Goal: Book appointment/travel/reservation

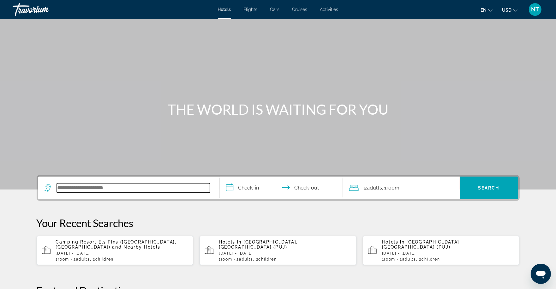
click at [130, 185] on input "Search widget" at bounding box center [133, 187] width 153 height 9
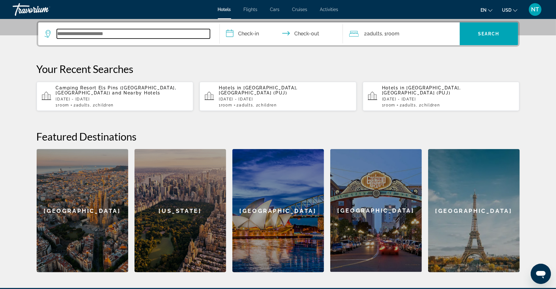
scroll to position [154, 0]
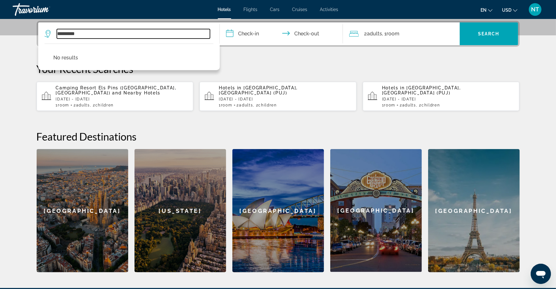
click at [59, 35] on input "*********" at bounding box center [133, 33] width 153 height 9
type input "*********"
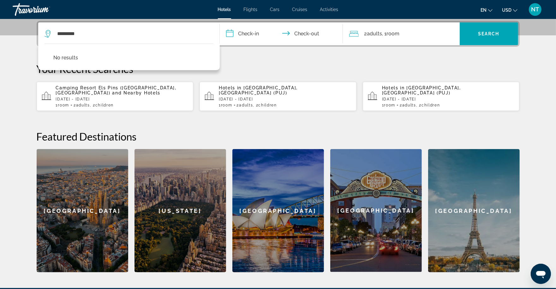
click at [232, 47] on div "**********" at bounding box center [278, 146] width 508 height 251
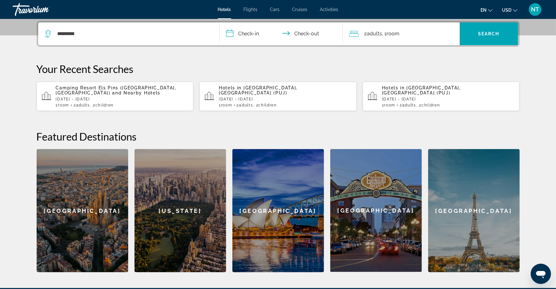
click at [258, 31] on input "**********" at bounding box center [283, 34] width 126 height 25
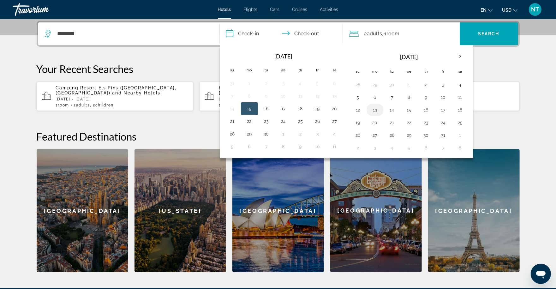
click at [374, 112] on button "13" at bounding box center [375, 109] width 10 height 9
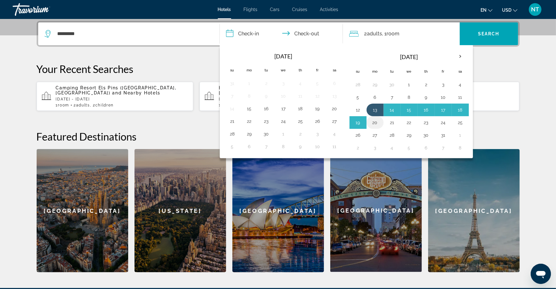
click at [374, 122] on button "20" at bounding box center [375, 122] width 10 height 9
type input "**********"
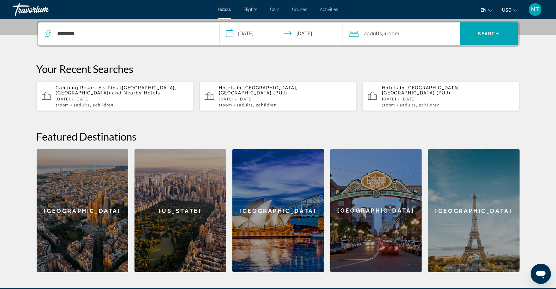
click at [394, 43] on div "2 Adult Adults , 1 Room rooms" at bounding box center [404, 33] width 111 height 23
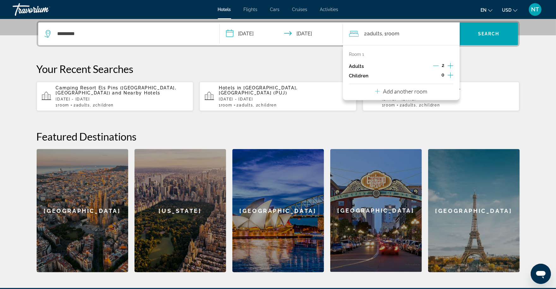
click at [451, 73] on icon "Increment children" at bounding box center [451, 75] width 6 height 8
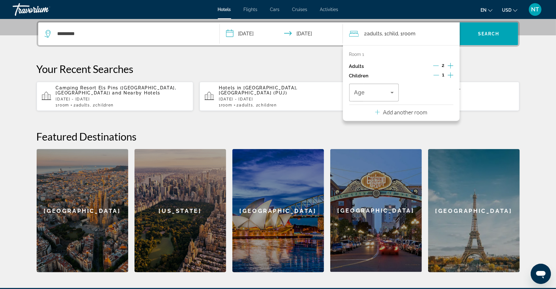
click at [451, 73] on icon "Increment children" at bounding box center [451, 75] width 6 height 8
click at [380, 96] on span "Travelers: 2 adults, 2 children" at bounding box center [372, 93] width 37 height 8
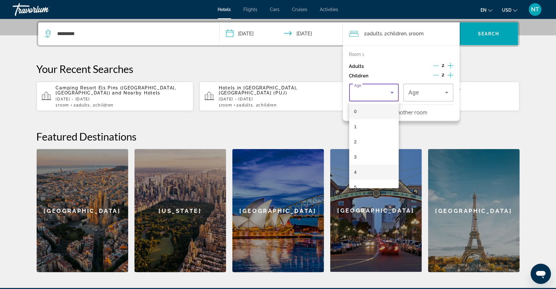
click at [362, 172] on mat-option "4" at bounding box center [374, 171] width 50 height 15
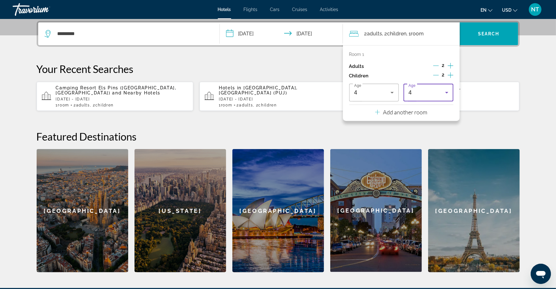
click at [433, 94] on div "4" at bounding box center [427, 93] width 37 height 8
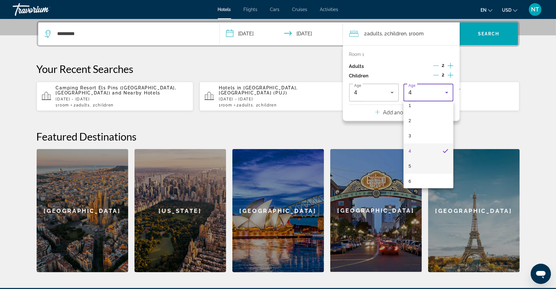
scroll to position [22, 0]
click at [424, 180] on mat-option "6" at bounding box center [429, 179] width 50 height 15
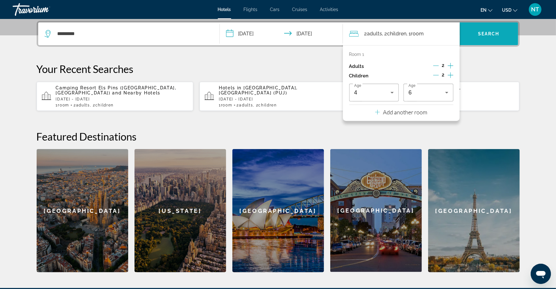
click at [488, 37] on span "Search widget" at bounding box center [489, 33] width 58 height 15
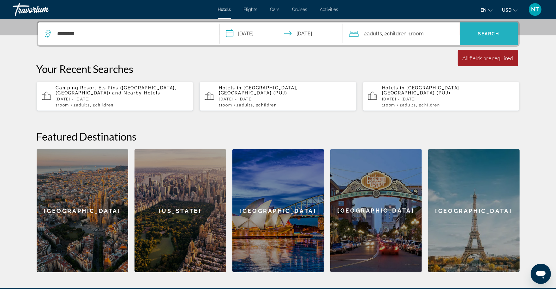
click at [475, 35] on span "Search widget" at bounding box center [489, 33] width 58 height 15
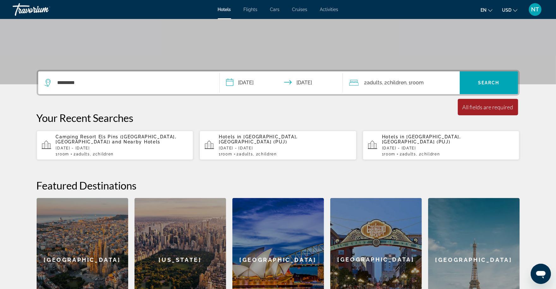
scroll to position [171, 0]
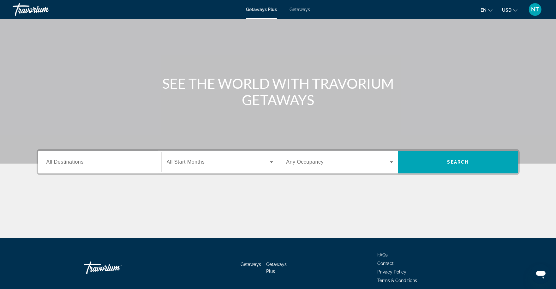
scroll to position [52, 0]
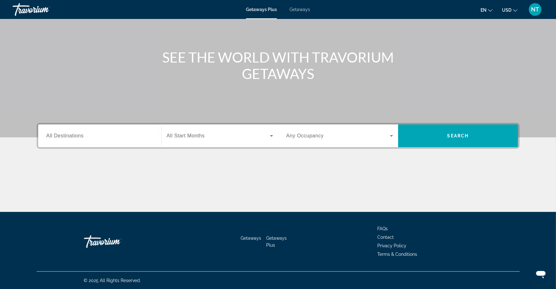
click at [88, 143] on div "Search widget" at bounding box center [99, 136] width 107 height 18
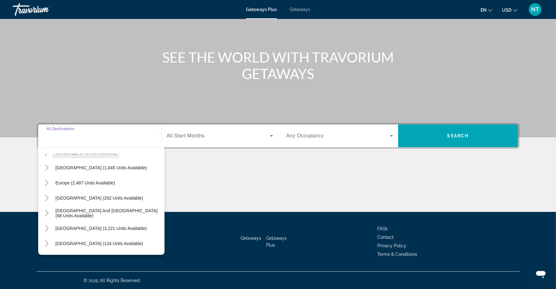
scroll to position [56, 0]
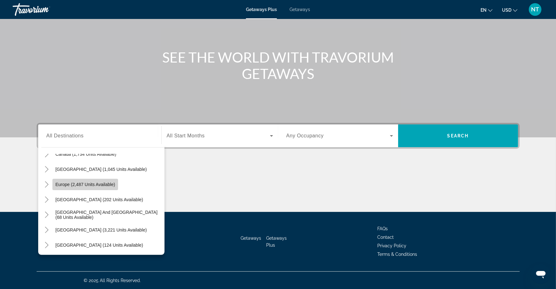
click at [99, 184] on span "Europe (2,487 units available)" at bounding box center [86, 184] width 60 height 5
type input "**********"
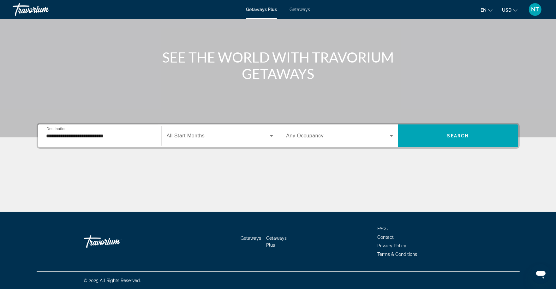
click at [212, 140] on div "Search widget" at bounding box center [220, 136] width 106 height 18
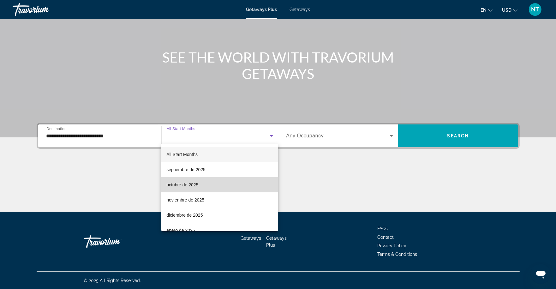
click at [205, 181] on mat-option "octubre de 2025" at bounding box center [219, 184] width 117 height 15
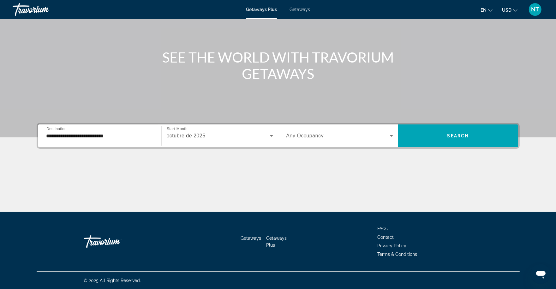
click at [340, 142] on div "Search widget" at bounding box center [339, 136] width 107 height 18
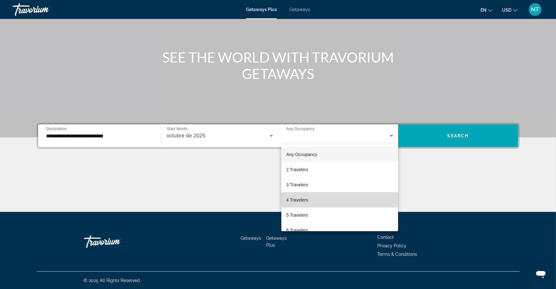
click at [331, 197] on mat-option "4 Travelers" at bounding box center [339, 199] width 117 height 15
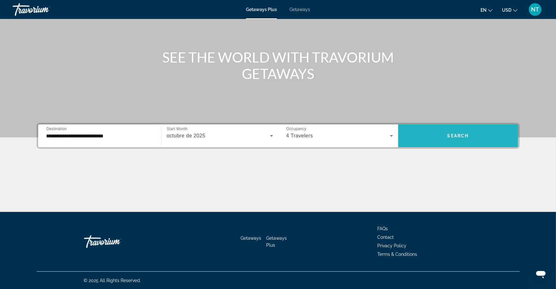
click at [461, 131] on span "Search widget" at bounding box center [458, 135] width 120 height 15
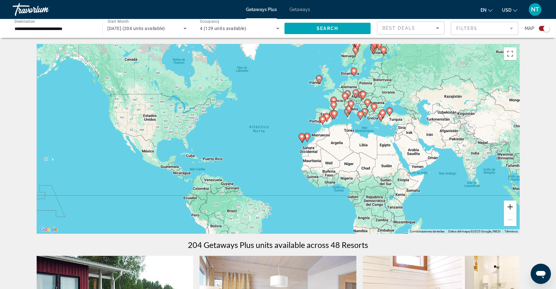
click at [511, 207] on button "Ampliar" at bounding box center [510, 206] width 13 height 13
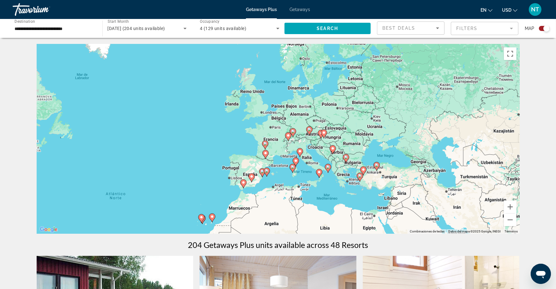
drag, startPoint x: 439, startPoint y: 117, endPoint x: 314, endPoint y: 194, distance: 146.3
click at [314, 194] on div "Para activar la función de arrastre con el teclado, pulsa Alt + Intro. Cuando h…" at bounding box center [278, 138] width 483 height 189
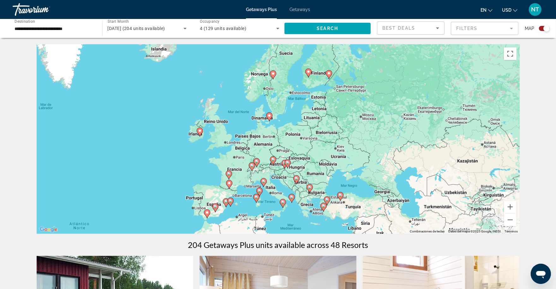
drag, startPoint x: 353, startPoint y: 152, endPoint x: 317, endPoint y: 183, distance: 47.7
click at [317, 183] on div "Para activar la función de arrastre con el teclado, pulsa Alt + Intro. Cuando h…" at bounding box center [278, 138] width 483 height 189
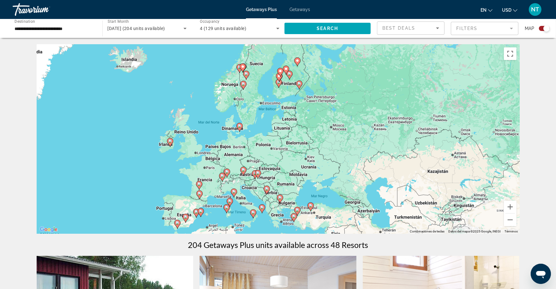
drag, startPoint x: 340, startPoint y: 108, endPoint x: 311, endPoint y: 120, distance: 32.0
click at [311, 120] on div "Para activar la función de arrastre con el teclado, pulsa Alt + Intro. Cuando h…" at bounding box center [278, 138] width 483 height 189
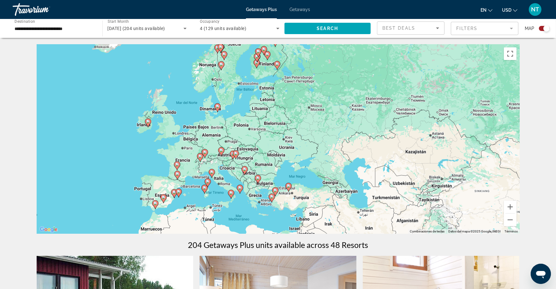
drag, startPoint x: 361, startPoint y: 183, endPoint x: 338, endPoint y: 163, distance: 30.7
click at [338, 163] on div "Para activar la función de arrastre con el teclado, pulsa Alt + Intro. Cuando h…" at bounding box center [278, 138] width 483 height 189
click at [510, 208] on button "Ampliar" at bounding box center [510, 206] width 13 height 13
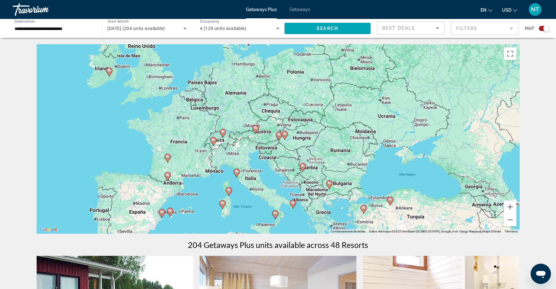
drag, startPoint x: 371, startPoint y: 180, endPoint x: 463, endPoint y: 141, distance: 99.5
click at [463, 141] on div "Para activar la función de arrastre con el teclado, pulsa Alt + Intro. Cuando h…" at bounding box center [278, 138] width 483 height 189
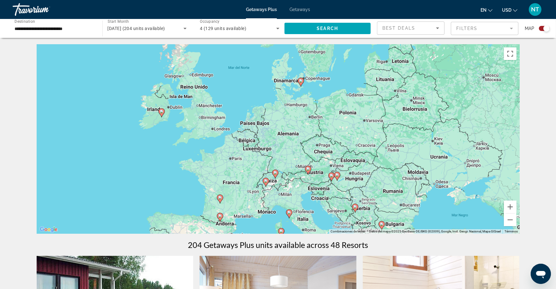
drag, startPoint x: 352, startPoint y: 141, endPoint x: 406, endPoint y: 181, distance: 67.4
click at [406, 181] on div "Para activar la función de arrastre con el teclado, pulsa Alt + Intro. Cuando h…" at bounding box center [278, 138] width 483 height 189
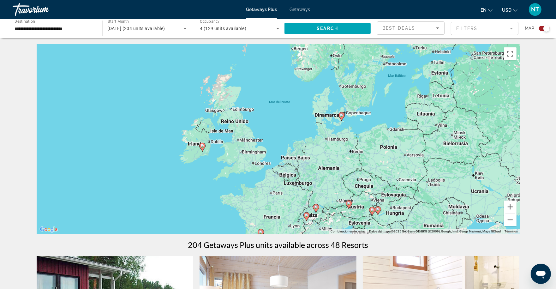
drag, startPoint x: 291, startPoint y: 124, endPoint x: 333, endPoint y: 160, distance: 54.7
click at [333, 160] on div "Para activar la función de arrastre con el teclado, pulsa Alt + Intro. Cuando h…" at bounding box center [278, 138] width 483 height 189
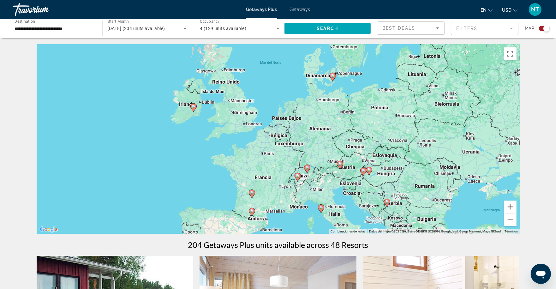
drag, startPoint x: 295, startPoint y: 154, endPoint x: 286, endPoint y: 114, distance: 41.1
click at [286, 114] on div "Para activar la función de arrastre con el teclado, pulsa Alt + Intro. Cuando h…" at bounding box center [278, 138] width 483 height 189
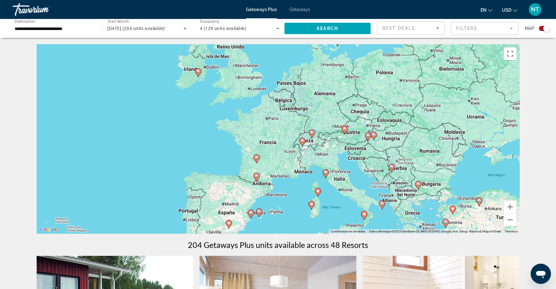
drag, startPoint x: 329, startPoint y: 121, endPoint x: 334, endPoint y: 85, distance: 36.3
click at [334, 85] on div "Para activar la función de arrastre con el teclado, pulsa Alt + Intro. Cuando h…" at bounding box center [278, 138] width 483 height 189
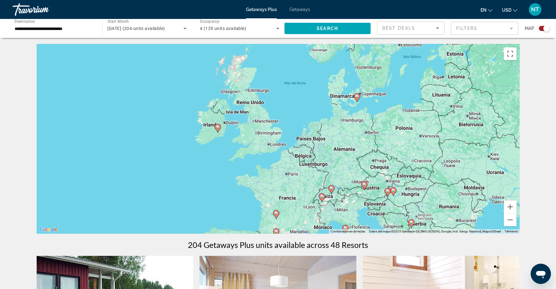
drag, startPoint x: 281, startPoint y: 129, endPoint x: 301, endPoint y: 185, distance: 59.1
click at [301, 185] on div "Para activar la función de arrastre con el teclado, pulsa Alt + Intro. Cuando h…" at bounding box center [278, 138] width 483 height 189
click at [511, 211] on button "Ampliar" at bounding box center [510, 206] width 13 height 13
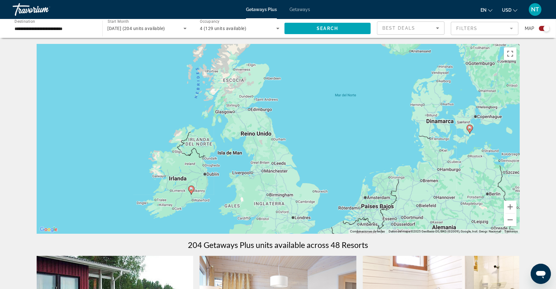
drag, startPoint x: 302, startPoint y: 80, endPoint x: 337, endPoint y: 150, distance: 77.9
click at [337, 150] on div "Para activar la función de arrastre con el teclado, pulsa Alt + Intro. Cuando h…" at bounding box center [278, 138] width 483 height 189
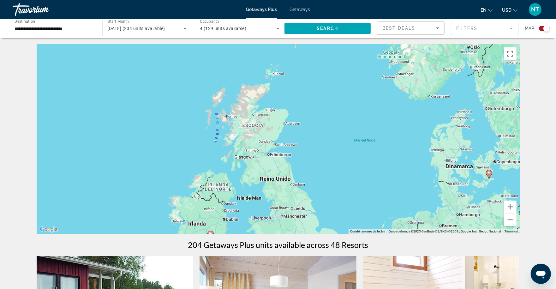
drag, startPoint x: 278, startPoint y: 77, endPoint x: 297, endPoint y: 123, distance: 50.3
click at [297, 123] on div "Para activar la función de arrastre con el teclado, pulsa Alt + Intro. Cuando h…" at bounding box center [278, 138] width 483 height 189
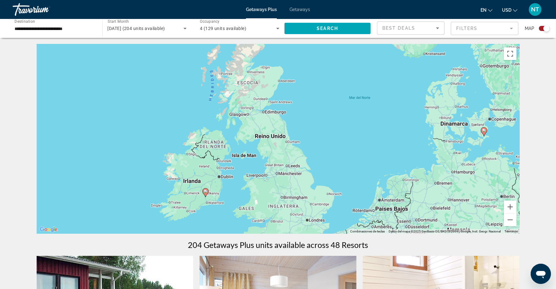
drag, startPoint x: 313, startPoint y: 169, endPoint x: 307, endPoint y: 125, distance: 44.8
click at [307, 125] on div "Para activar la función de arrastre con el teclado, pulsa Alt + Intro. Cuando h…" at bounding box center [278, 138] width 483 height 189
click at [264, 114] on div "Para activar la función de arrastre con el teclado, pulsa Alt + Intro. Cuando h…" at bounding box center [278, 138] width 483 height 189
click at [510, 221] on button "Reducir" at bounding box center [510, 219] width 13 height 13
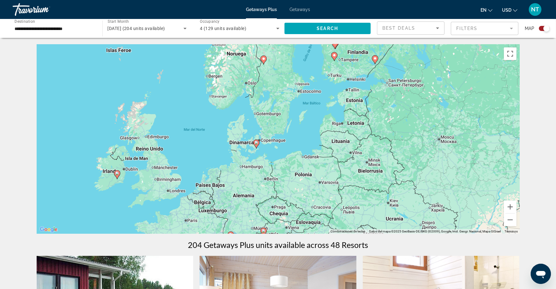
drag, startPoint x: 456, startPoint y: 147, endPoint x: 330, endPoint y: 158, distance: 126.4
click at [330, 158] on div "Para activar la función de arrastre con el teclado, pulsa Alt + Intro. Cuando h…" at bounding box center [278, 138] width 483 height 189
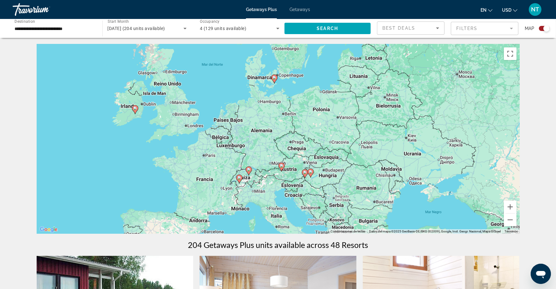
drag, startPoint x: 408, startPoint y: 163, endPoint x: 424, endPoint y: 96, distance: 68.3
click at [424, 96] on div "Para activar la función de arrastre con el teclado, pulsa Alt + Intro. Cuando h…" at bounding box center [278, 138] width 483 height 189
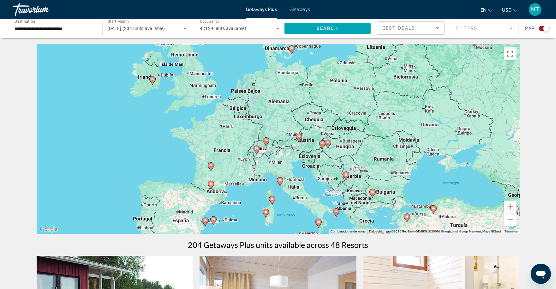
drag, startPoint x: 347, startPoint y: 160, endPoint x: 364, endPoint y: 129, distance: 35.2
click at [364, 129] on div "Para activar la función de arrastre con el teclado, pulsa Alt + Intro. Cuando h…" at bounding box center [278, 138] width 483 height 189
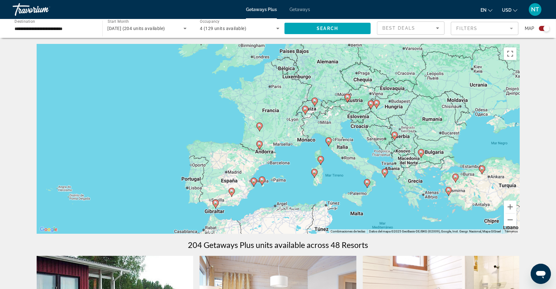
drag, startPoint x: 300, startPoint y: 170, endPoint x: 351, endPoint y: 129, distance: 65.5
click at [351, 129] on div "Para activar la función de arrastre con el teclado, pulsa Alt + Intro. Cuando h…" at bounding box center [278, 138] width 483 height 189
click at [512, 212] on button "Ampliar" at bounding box center [510, 206] width 13 height 13
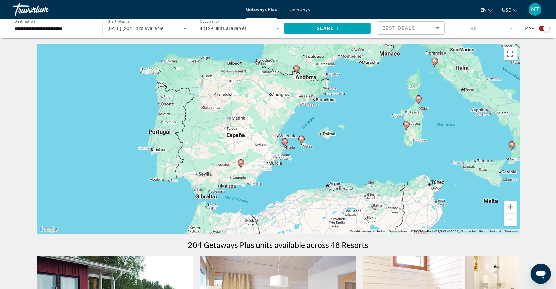
drag, startPoint x: 330, startPoint y: 189, endPoint x: 385, endPoint y: 101, distance: 104.2
click at [385, 101] on div "Para activar la función de arrastre con el teclado, pulsa Alt + Intro. Cuando h…" at bounding box center [278, 138] width 483 height 189
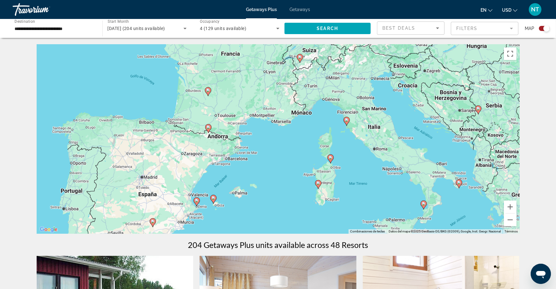
drag, startPoint x: 385, startPoint y: 101, endPoint x: 296, endPoint y: 160, distance: 106.4
click at [296, 160] on div "Para activar la función de arrastre con el teclado, pulsa Alt + Intro. Cuando h…" at bounding box center [278, 138] width 483 height 189
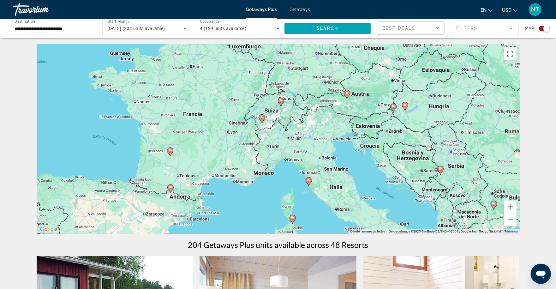
drag, startPoint x: 342, startPoint y: 106, endPoint x: 302, endPoint y: 164, distance: 69.7
click at [303, 166] on div "Para activar la función de arrastre con el teclado, pulsa Alt + Intro. Cuando h…" at bounding box center [278, 138] width 483 height 189
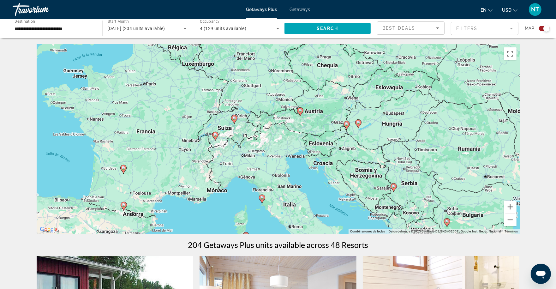
drag, startPoint x: 346, startPoint y: 139, endPoint x: 299, endPoint y: 158, distance: 49.9
click at [299, 158] on div "Para activar la función de arrastre con el teclado, pulsa Alt + Intro. Cuando h…" at bounding box center [278, 138] width 483 height 189
click at [52, 34] on div "**********" at bounding box center [55, 29] width 80 height 18
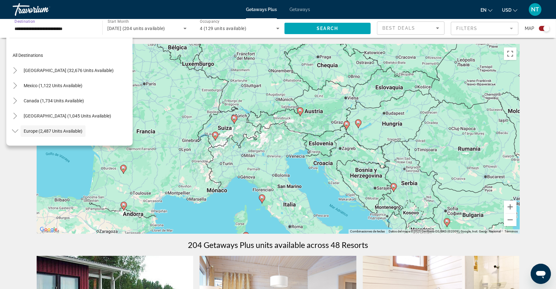
scroll to position [37, 0]
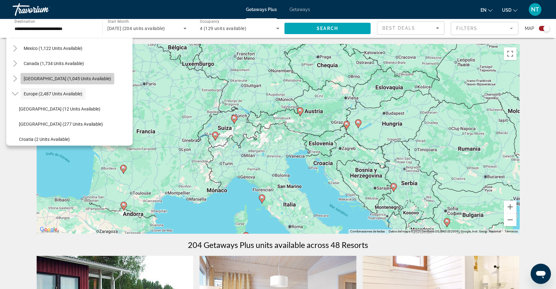
click at [68, 77] on span "Caribbean & Atlantic Islands (1,045 units available)" at bounding box center [67, 78] width 87 height 5
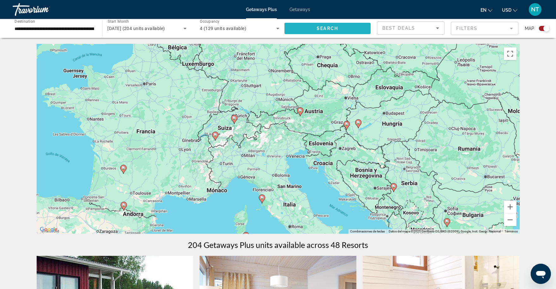
click at [340, 34] on span "Search widget" at bounding box center [327, 28] width 87 height 15
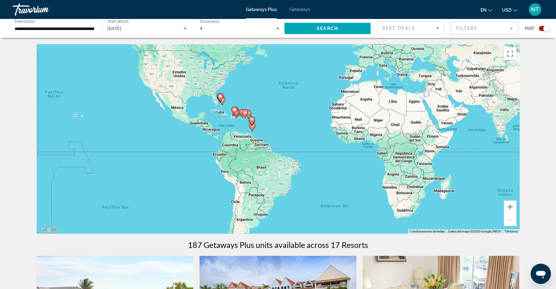
drag, startPoint x: 170, startPoint y: 169, endPoint x: 275, endPoint y: 87, distance: 133.6
click at [275, 87] on div "Para activar la función de arrastre con el teclado, pulsa Alt + Intro. Cuando h…" at bounding box center [278, 138] width 483 height 189
click at [512, 206] on button "Ampliar" at bounding box center [510, 206] width 13 height 13
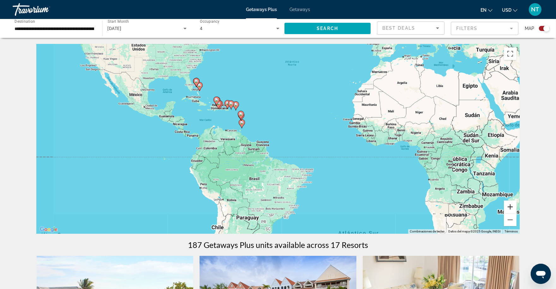
click at [512, 206] on button "Ampliar" at bounding box center [510, 206] width 13 height 13
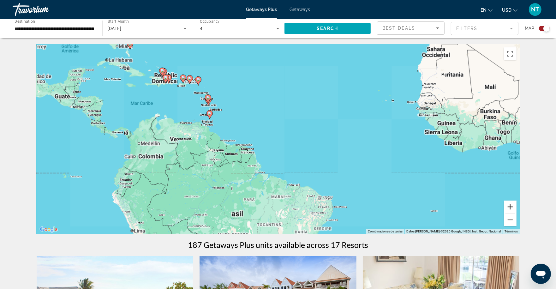
click at [512, 206] on button "Ampliar" at bounding box center [510, 206] width 13 height 13
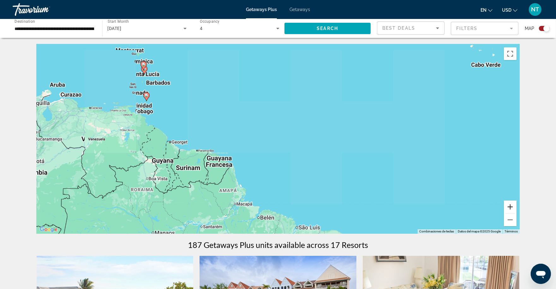
click at [512, 206] on button "Ampliar" at bounding box center [510, 206] width 13 height 13
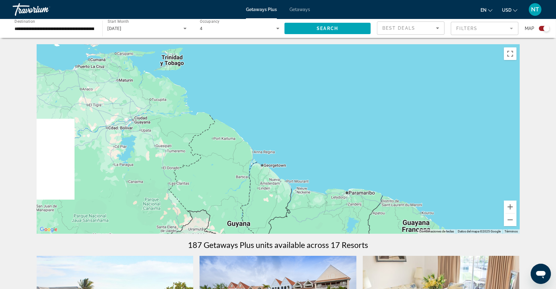
drag, startPoint x: 229, startPoint y: 164, endPoint x: 555, endPoint y: 181, distance: 326.6
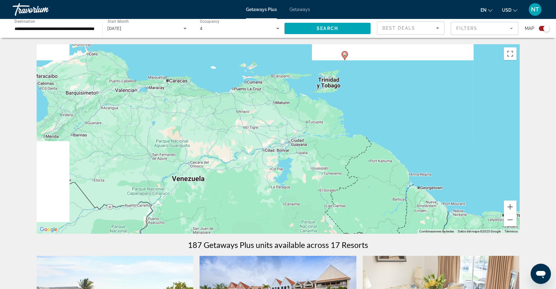
drag, startPoint x: 413, startPoint y: 148, endPoint x: 563, endPoint y: 194, distance: 156.6
click at [556, 194] on html "**********" at bounding box center [278, 144] width 556 height 289
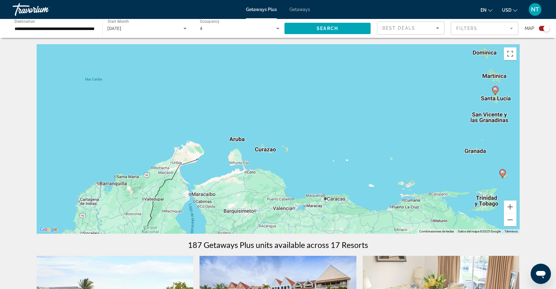
drag, startPoint x: 403, startPoint y: 162, endPoint x: 562, endPoint y: 242, distance: 177.9
click at [556, 242] on html "**********" at bounding box center [278, 144] width 556 height 289
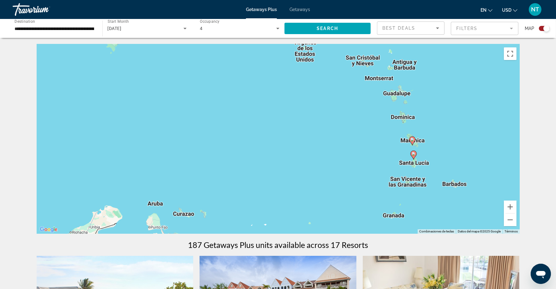
drag, startPoint x: 493, startPoint y: 169, endPoint x: 411, endPoint y: 234, distance: 104.3
click at [508, 219] on button "Reducir" at bounding box center [510, 219] width 13 height 13
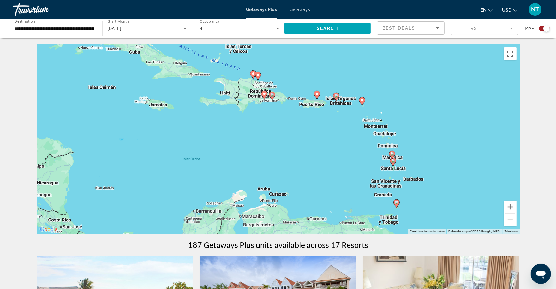
drag, startPoint x: 271, startPoint y: 118, endPoint x: 319, endPoint y: 135, distance: 51.0
click at [319, 135] on div "Para activar la función de arrastre con el teclado, pulsa Alt + Intro. Cuando h…" at bounding box center [278, 138] width 483 height 189
click at [508, 218] on button "Reducir" at bounding box center [510, 219] width 13 height 13
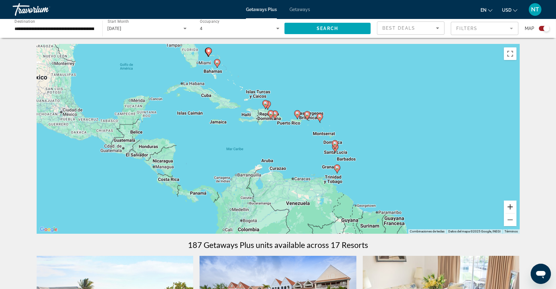
click at [510, 202] on button "Ampliar" at bounding box center [510, 206] width 13 height 13
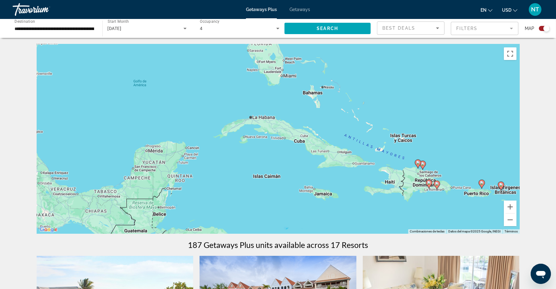
drag, startPoint x: 248, startPoint y: 131, endPoint x: 415, endPoint y: 220, distance: 189.0
click at [415, 220] on div "Para activar la función de arrastre con el teclado, pulsa Alt + Intro. Cuando h…" at bounding box center [278, 138] width 483 height 189
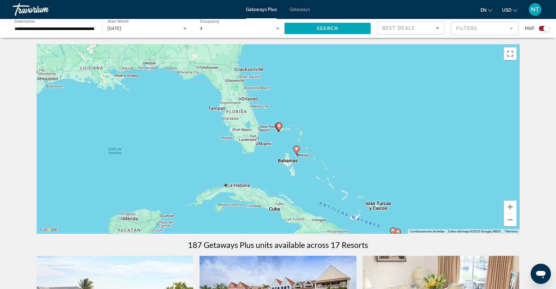
drag, startPoint x: 319, startPoint y: 108, endPoint x: 292, endPoint y: 174, distance: 71.8
click at [293, 176] on div "Para activar la función de arrastre con el teclado, pulsa Alt + Intro. Cuando h…" at bounding box center [278, 138] width 483 height 189
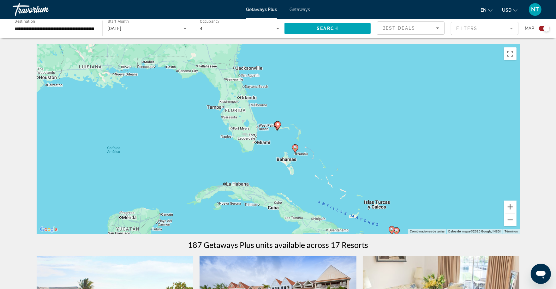
click at [293, 147] on image "Main content" at bounding box center [295, 148] width 4 height 4
type input "**********"
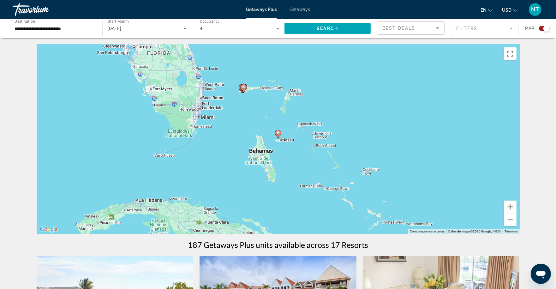
click at [279, 135] on icon "Main content" at bounding box center [278, 134] width 6 height 8
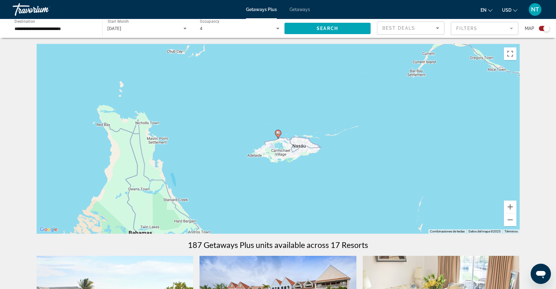
click at [279, 135] on icon "Main content" at bounding box center [278, 134] width 6 height 8
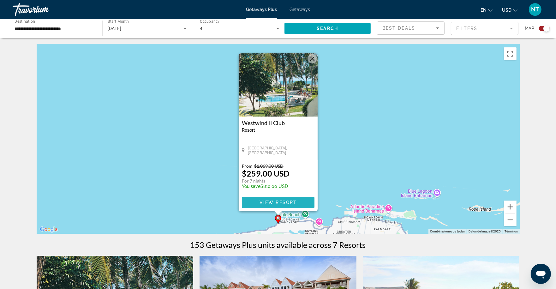
click at [275, 202] on span "View Resort" at bounding box center [277, 202] width 37 height 5
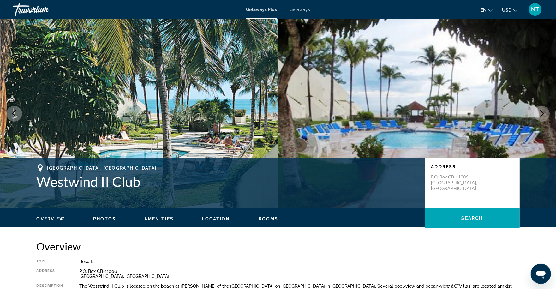
click at [540, 118] on button "Next image" at bounding box center [542, 114] width 16 height 16
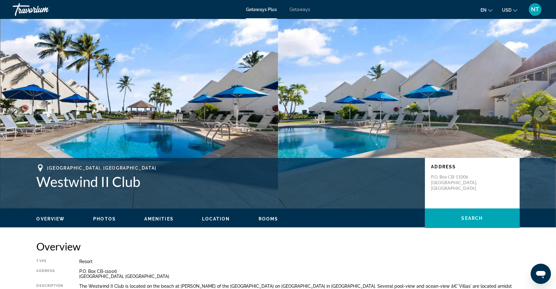
click at [540, 118] on button "Next image" at bounding box center [542, 114] width 16 height 16
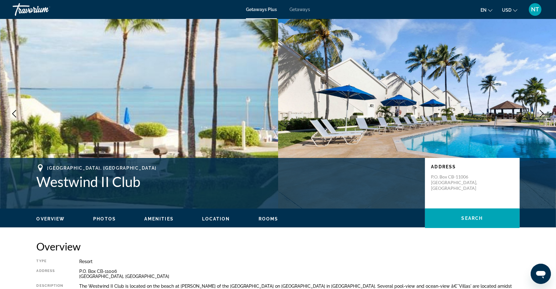
click at [540, 118] on button "Next image" at bounding box center [542, 114] width 16 height 16
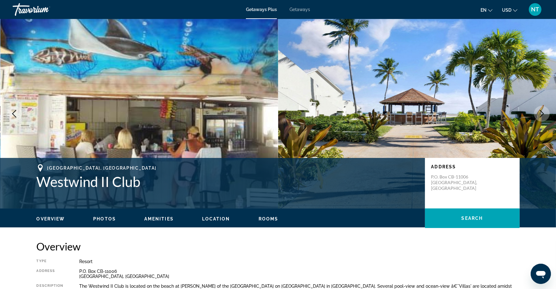
click at [540, 118] on button "Next image" at bounding box center [542, 114] width 16 height 16
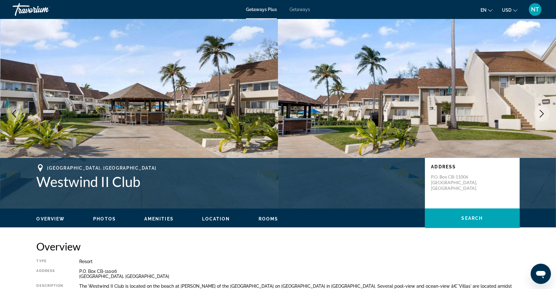
click at [540, 118] on button "Next image" at bounding box center [542, 114] width 16 height 16
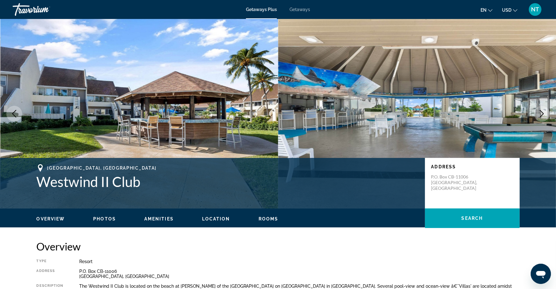
click at [540, 118] on button "Next image" at bounding box center [542, 114] width 16 height 16
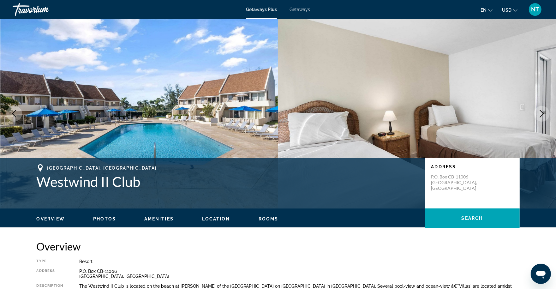
click at [540, 118] on button "Next image" at bounding box center [542, 114] width 16 height 16
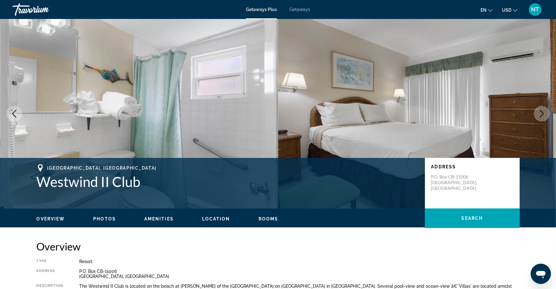
click at [540, 118] on button "Next image" at bounding box center [542, 114] width 16 height 16
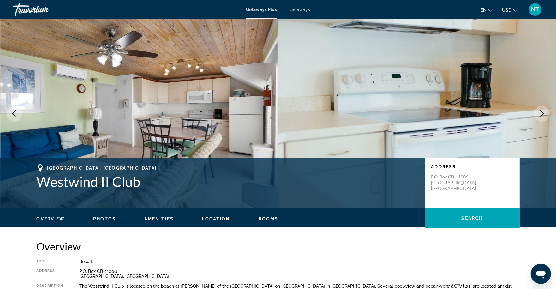
click at [540, 118] on button "Next image" at bounding box center [542, 114] width 16 height 16
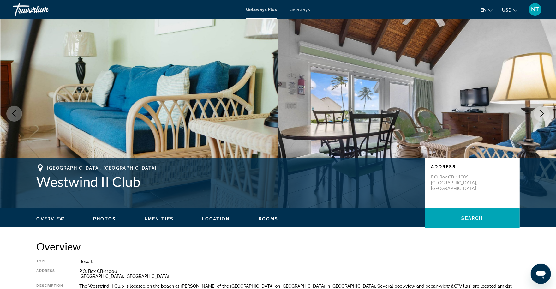
click at [540, 118] on button "Next image" at bounding box center [542, 114] width 16 height 16
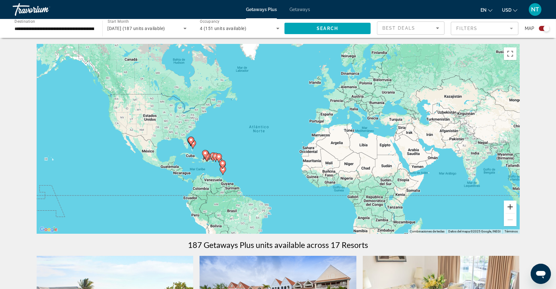
click at [511, 206] on button "Ampliar" at bounding box center [510, 206] width 13 height 13
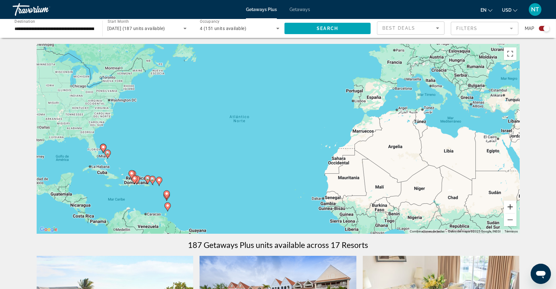
click at [511, 209] on button "Ampliar" at bounding box center [510, 206] width 13 height 13
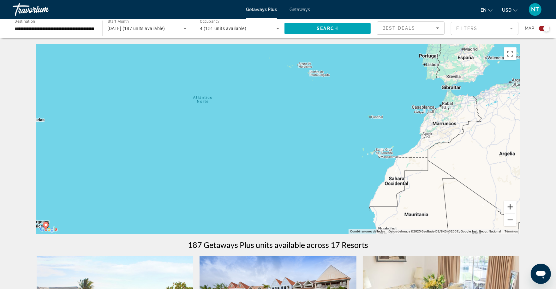
click at [511, 209] on button "Ampliar" at bounding box center [510, 206] width 13 height 13
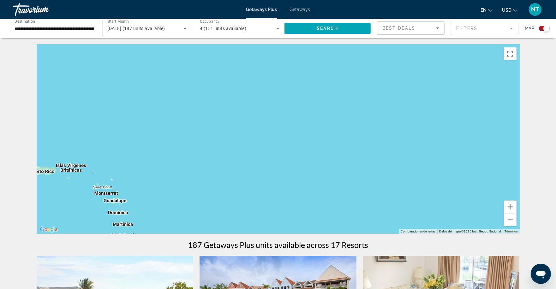
drag, startPoint x: 156, startPoint y: 174, endPoint x: 447, endPoint y: 19, distance: 329.2
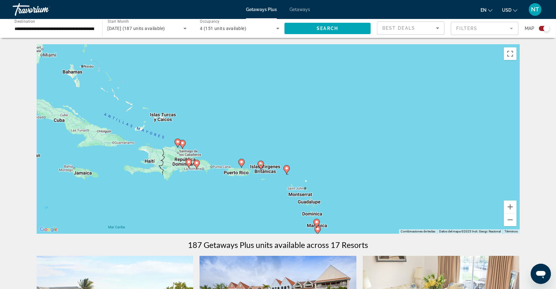
drag, startPoint x: 204, startPoint y: 82, endPoint x: 400, endPoint y: 83, distance: 196.1
click at [400, 84] on div "Para activar la función de arrastre con el teclado, pulsa Alt + Intro. Cuando h…" at bounding box center [278, 138] width 483 height 189
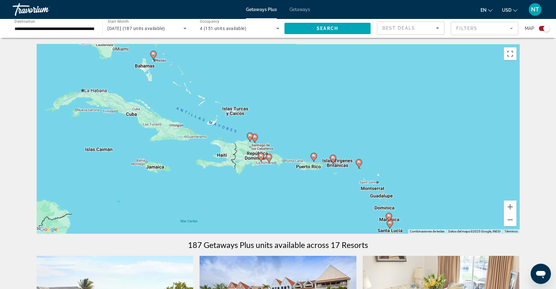
drag, startPoint x: 285, startPoint y: 126, endPoint x: 356, endPoint y: 119, distance: 70.7
click at [356, 119] on div "Para activar la función de arrastre con el teclado, pulsa Alt + Intro. Cuando h…" at bounding box center [278, 138] width 483 height 189
click at [513, 209] on button "Ampliar" at bounding box center [510, 206] width 13 height 13
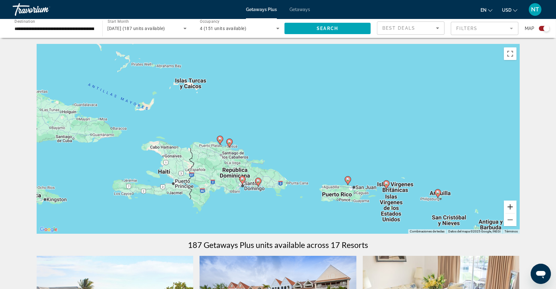
click at [508, 208] on button "Ampliar" at bounding box center [510, 206] width 13 height 13
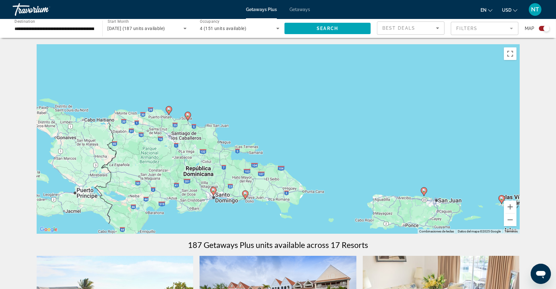
drag, startPoint x: 237, startPoint y: 166, endPoint x: 243, endPoint y: 132, distance: 34.5
click at [244, 131] on div "Para activar la función de arrastre con el teclado, pulsa Alt + Intro. Cuando h…" at bounding box center [278, 138] width 483 height 189
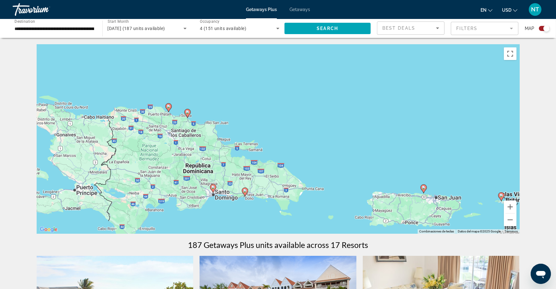
drag, startPoint x: 243, startPoint y: 132, endPoint x: 243, endPoint y: 128, distance: 3.8
click at [243, 128] on div "Para activar la función de arrastre con el teclado, pulsa Alt + Intro. Cuando h…" at bounding box center [278, 138] width 483 height 189
click at [171, 110] on gmp-advanced-marker "Main content" at bounding box center [168, 107] width 6 height 9
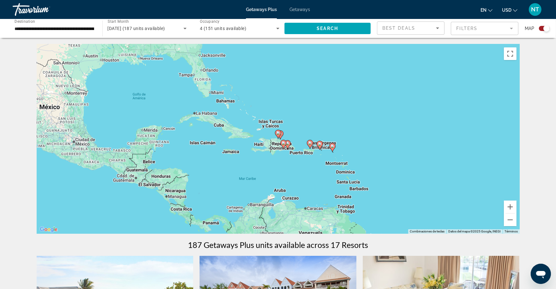
click at [276, 133] on image "Main content" at bounding box center [278, 133] width 4 height 4
type input "**********"
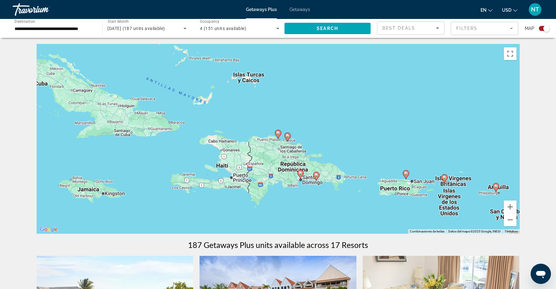
click at [276, 135] on image "Main content" at bounding box center [278, 133] width 4 height 4
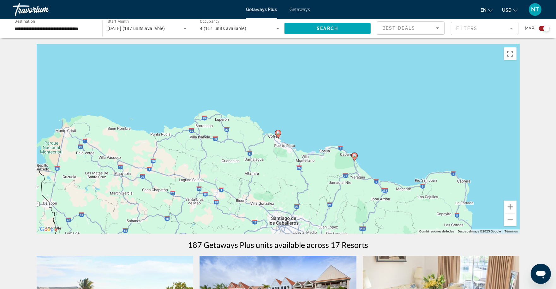
click at [278, 133] on image "Main content" at bounding box center [278, 133] width 4 height 4
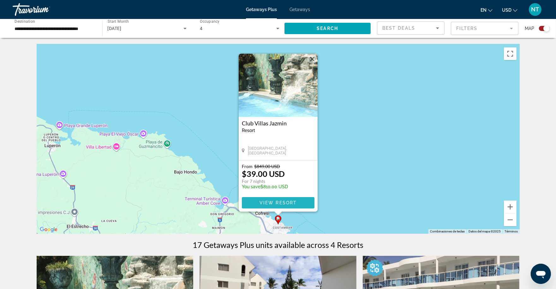
click at [278, 202] on span "View Resort" at bounding box center [277, 202] width 37 height 5
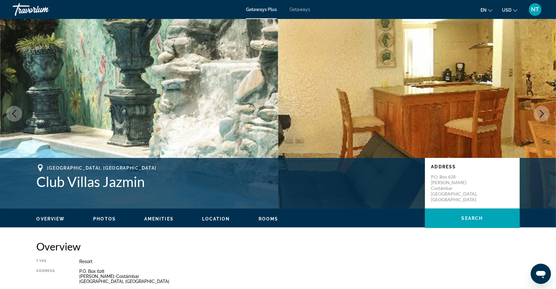
click at [539, 112] on icon "Next image" at bounding box center [542, 114] width 8 height 8
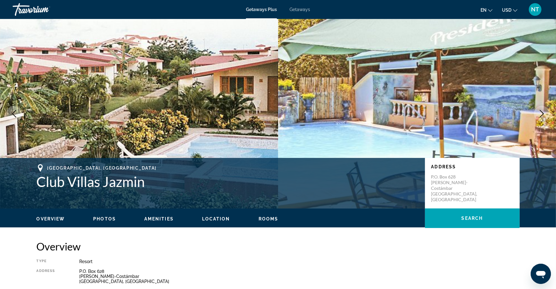
click at [540, 112] on icon "Next image" at bounding box center [542, 114] width 8 height 8
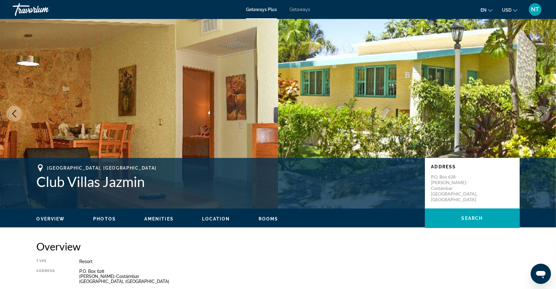
click at [540, 112] on icon "Next image" at bounding box center [542, 114] width 8 height 8
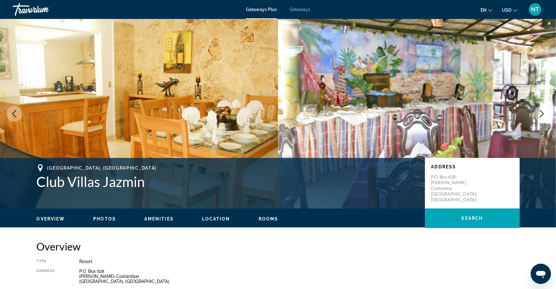
click at [540, 112] on icon "Next image" at bounding box center [542, 114] width 8 height 8
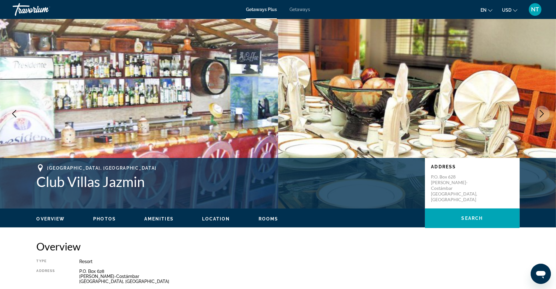
click at [540, 112] on icon "Next image" at bounding box center [542, 114] width 8 height 8
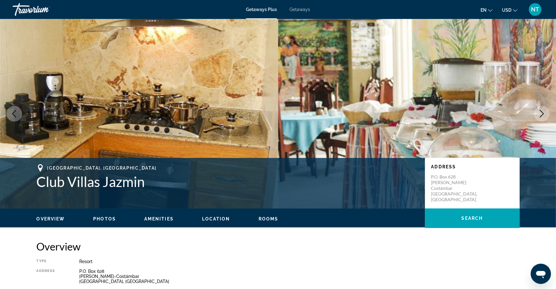
click at [540, 112] on icon "Next image" at bounding box center [542, 114] width 8 height 8
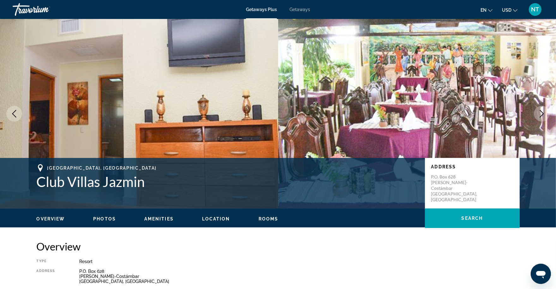
click at [540, 112] on icon "Next image" at bounding box center [542, 114] width 8 height 8
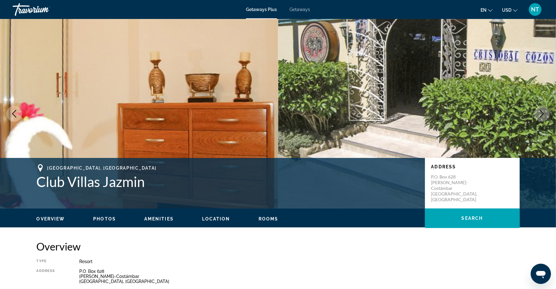
click at [540, 112] on icon "Next image" at bounding box center [542, 114] width 8 height 8
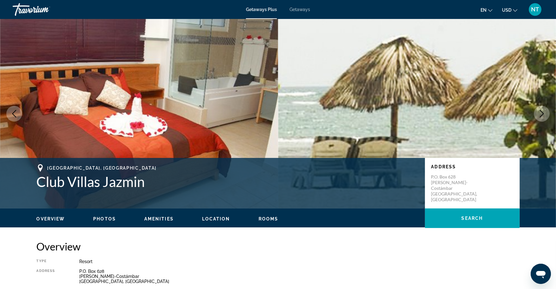
click at [540, 112] on icon "Next image" at bounding box center [542, 114] width 8 height 8
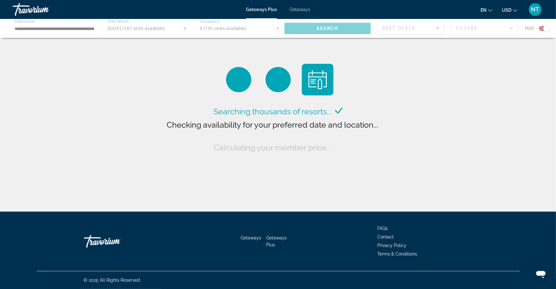
click at [38, 30] on div "Main content" at bounding box center [278, 28] width 556 height 19
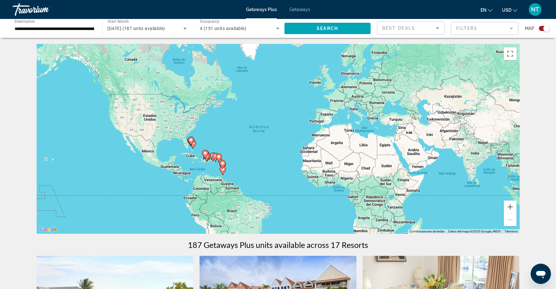
click at [65, 30] on input "**********" at bounding box center [55, 29] width 80 height 8
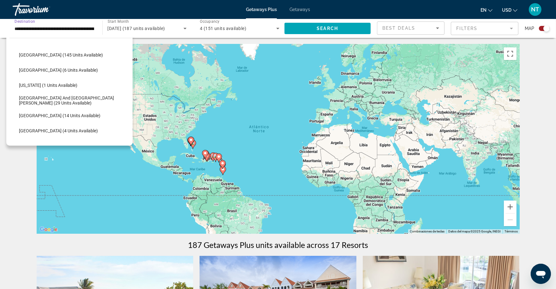
scroll to position [123, 0]
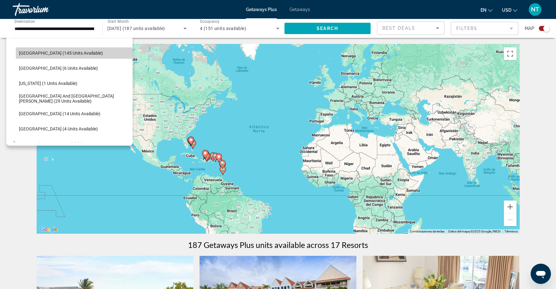
click at [68, 56] on span "Search widget" at bounding box center [74, 52] width 117 height 15
type input "**********"
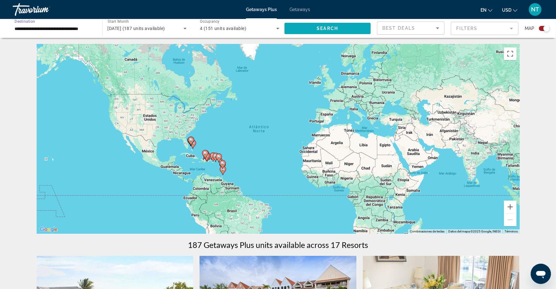
click at [327, 33] on span "Search widget" at bounding box center [327, 28] width 87 height 15
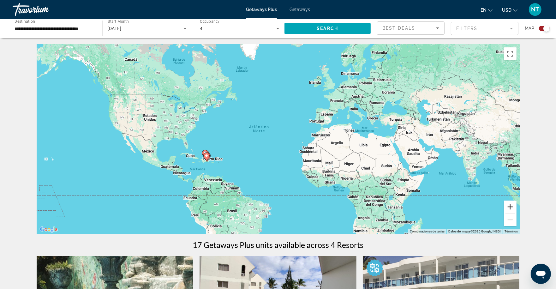
click at [511, 208] on button "Ampliar" at bounding box center [510, 206] width 13 height 13
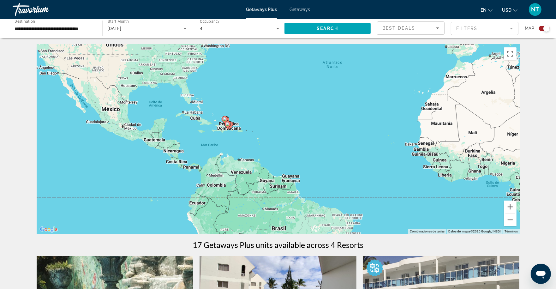
drag, startPoint x: 296, startPoint y: 191, endPoint x: 391, endPoint y: 135, distance: 110.3
click at [391, 135] on div "Para activar la función de arrastre con el teclado, pulsa Alt + Intro. Cuando h…" at bounding box center [278, 138] width 483 height 189
click at [511, 204] on button "Ampliar" at bounding box center [510, 206] width 13 height 13
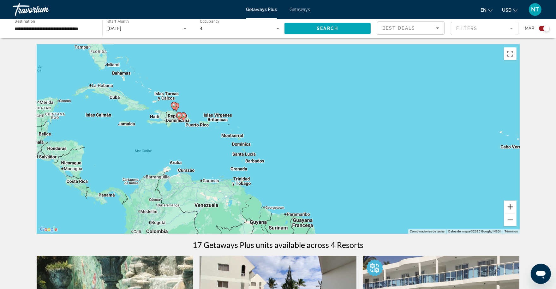
click at [511, 204] on button "Ampliar" at bounding box center [510, 206] width 13 height 13
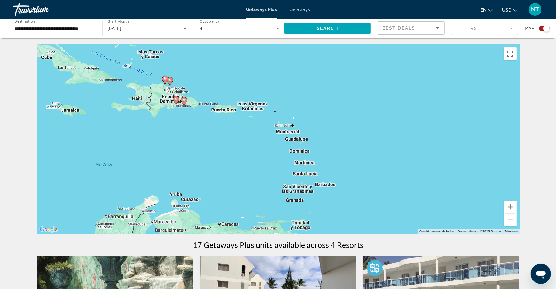
drag, startPoint x: 241, startPoint y: 145, endPoint x: 338, endPoint y: 145, distance: 96.9
click at [338, 147] on div "Para activar la función de arrastre con el teclado, pulsa Alt + Intro. Cuando h…" at bounding box center [278, 138] width 483 height 189
click at [183, 100] on image "Main content" at bounding box center [184, 100] width 4 height 4
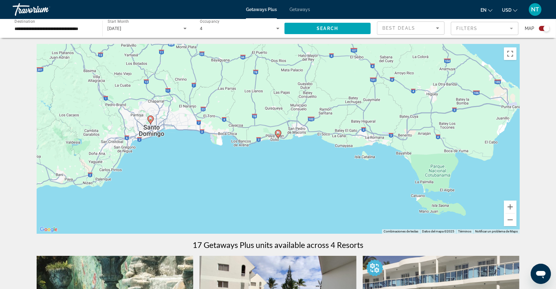
click at [279, 135] on icon "Main content" at bounding box center [278, 134] width 6 height 8
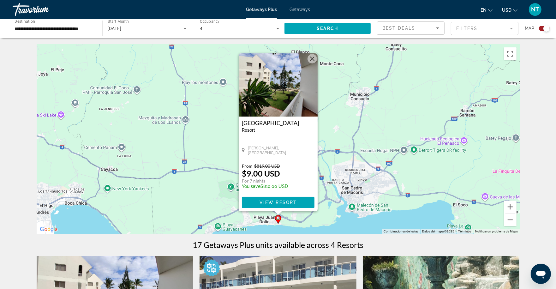
click at [28, 13] on div "Travorium" at bounding box center [44, 9] width 63 height 16
